Goal: Navigation & Orientation: Find specific page/section

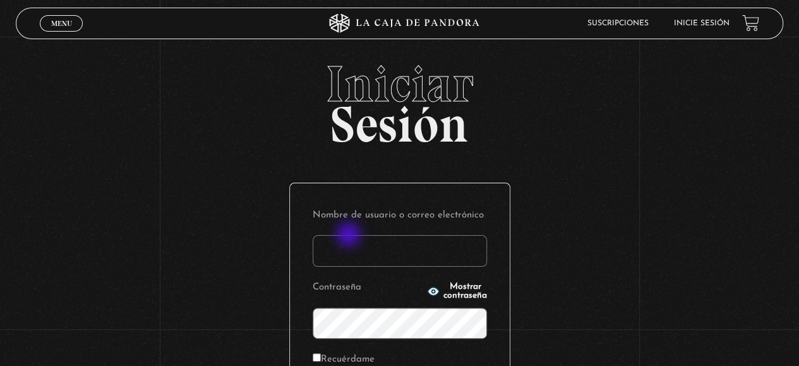
click at [350, 236] on input "Nombre de usuario o correo electrónico" at bounding box center [400, 251] width 174 height 32
type input "dalianarebeca06@hotmail.com"
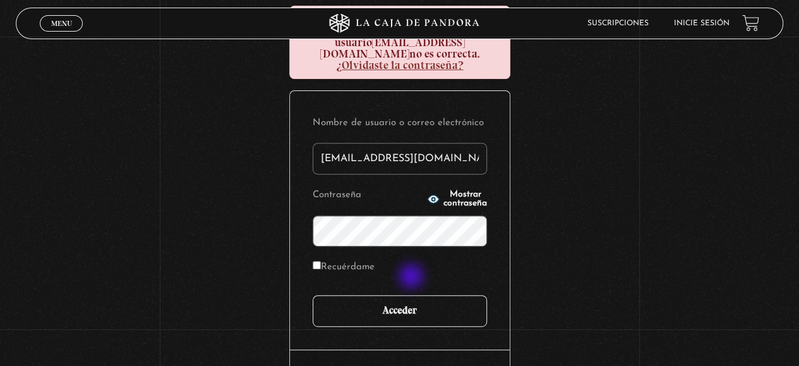
scroll to position [189, 0]
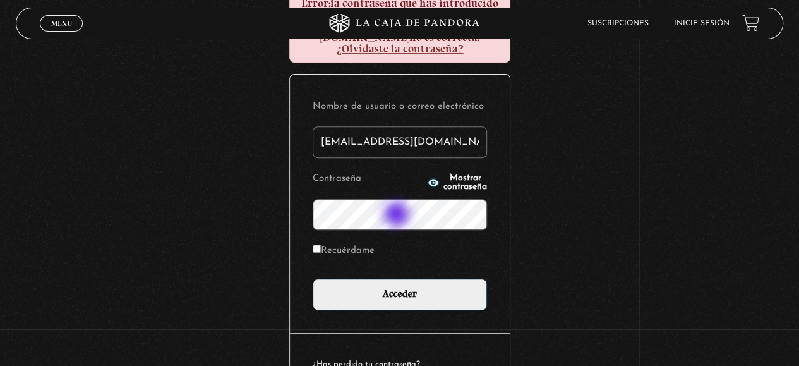
click at [313, 279] on input "Acceder" at bounding box center [400, 295] width 174 height 32
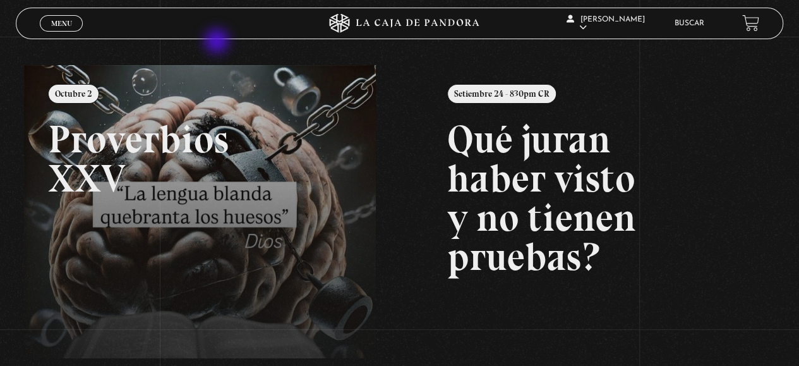
scroll to position [189, 0]
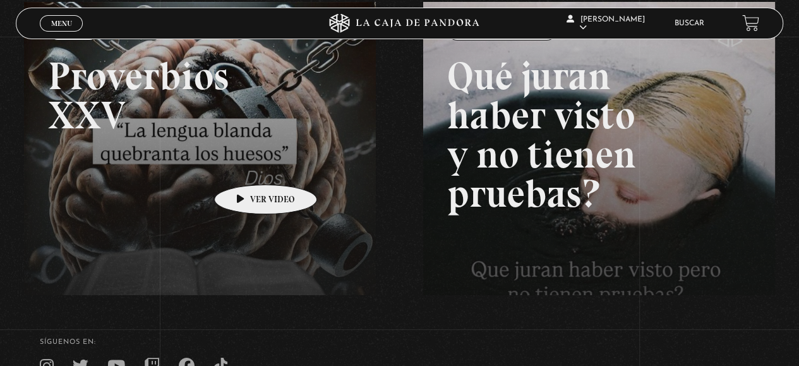
click at [245, 160] on link at bounding box center [423, 185] width 799 height 366
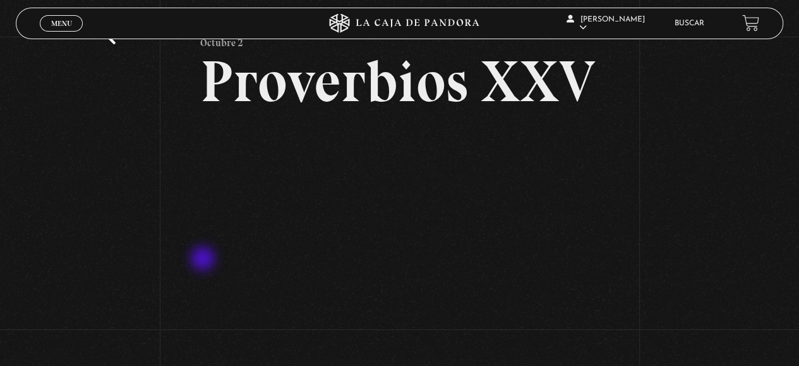
scroll to position [63, 0]
